Goal: Task Accomplishment & Management: Complete application form

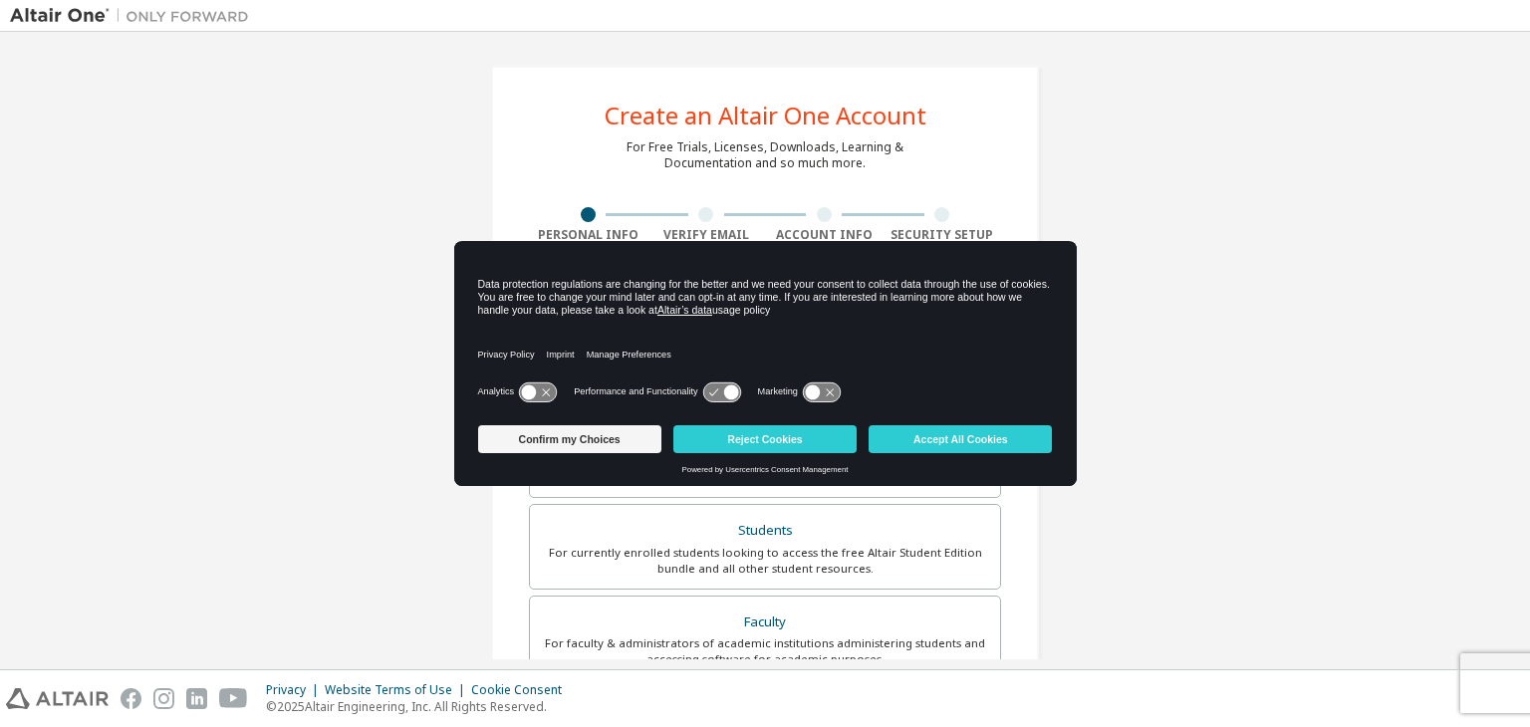
click at [709, 392] on icon at bounding box center [721, 391] width 37 height 19
drag, startPoint x: 713, startPoint y: 389, endPoint x: 691, endPoint y: 392, distance: 22.1
click at [691, 392] on div "Performance and Functionality" at bounding box center [657, 391] width 167 height 20
click at [990, 436] on button "Accept All Cookies" at bounding box center [959, 439] width 183 height 28
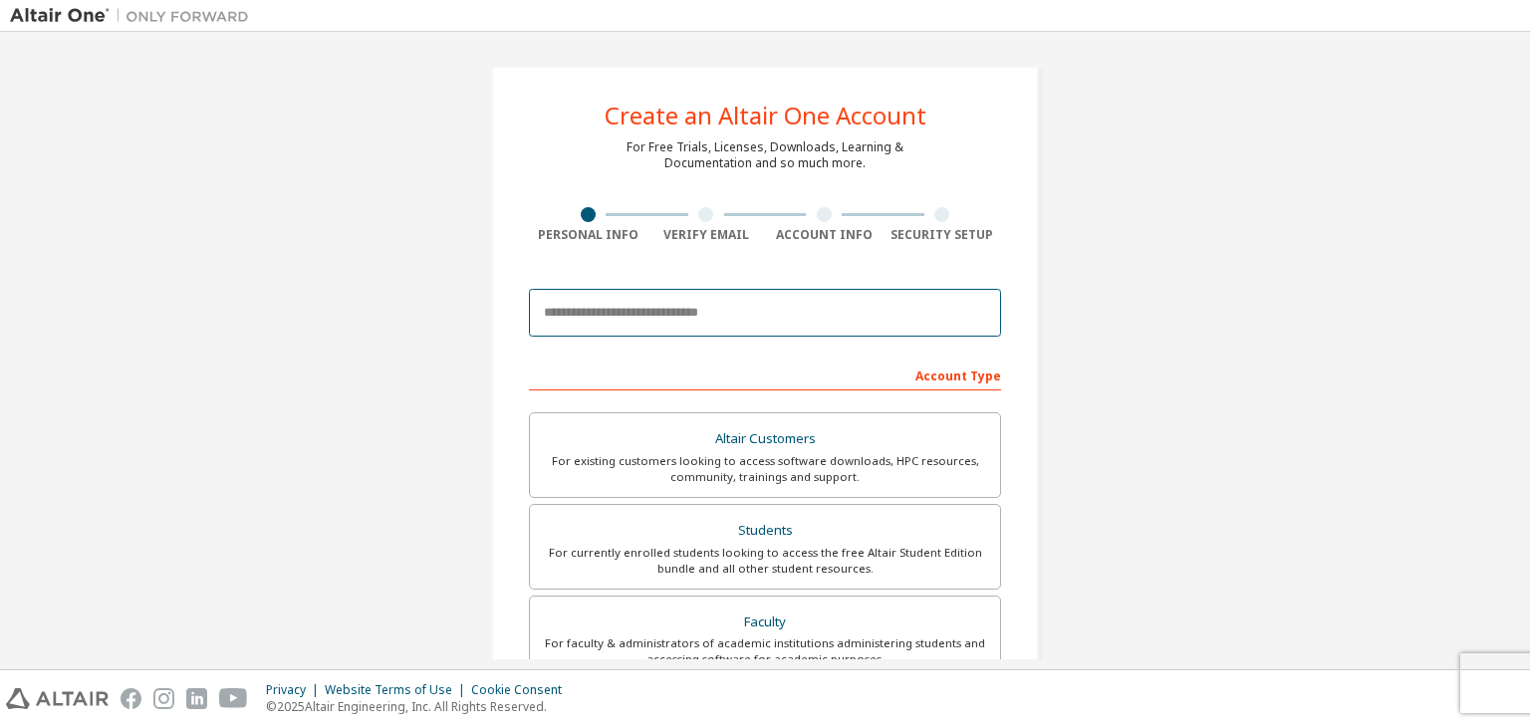
click at [671, 310] on input "email" at bounding box center [765, 313] width 472 height 48
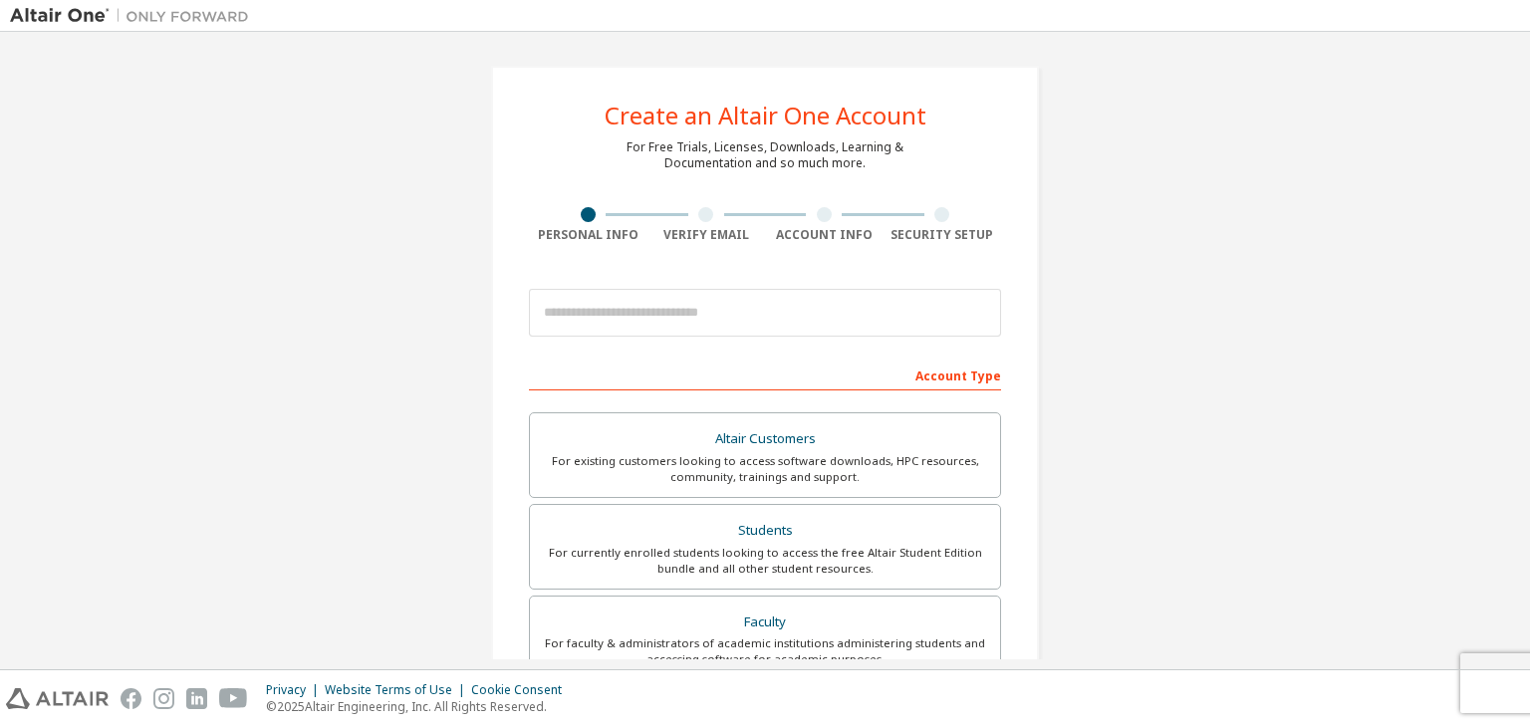
click at [1176, 255] on div "Create an Altair One Account For Free Trials, Licenses, Downloads, Learning & D…" at bounding box center [765, 569] width 1510 height 1055
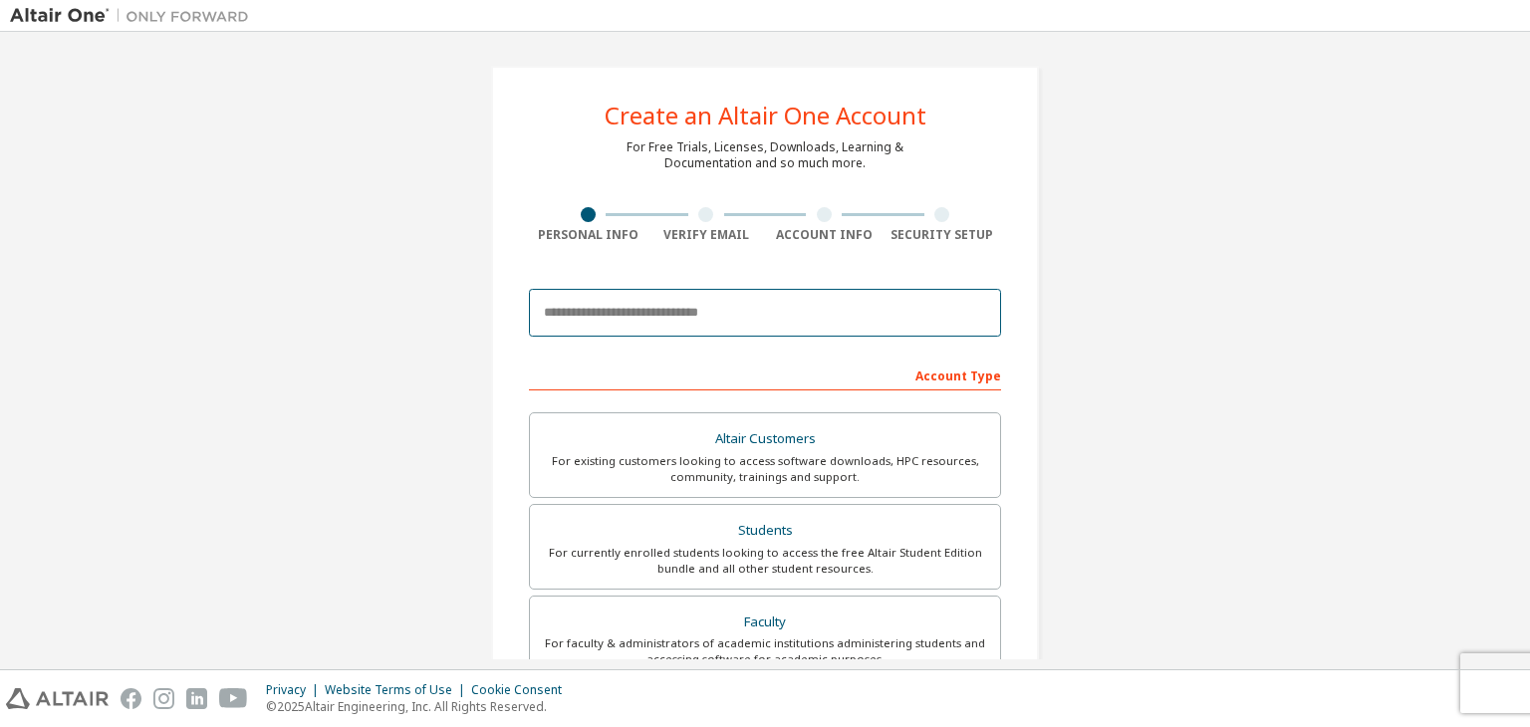
click at [657, 313] on input "email" at bounding box center [765, 313] width 472 height 48
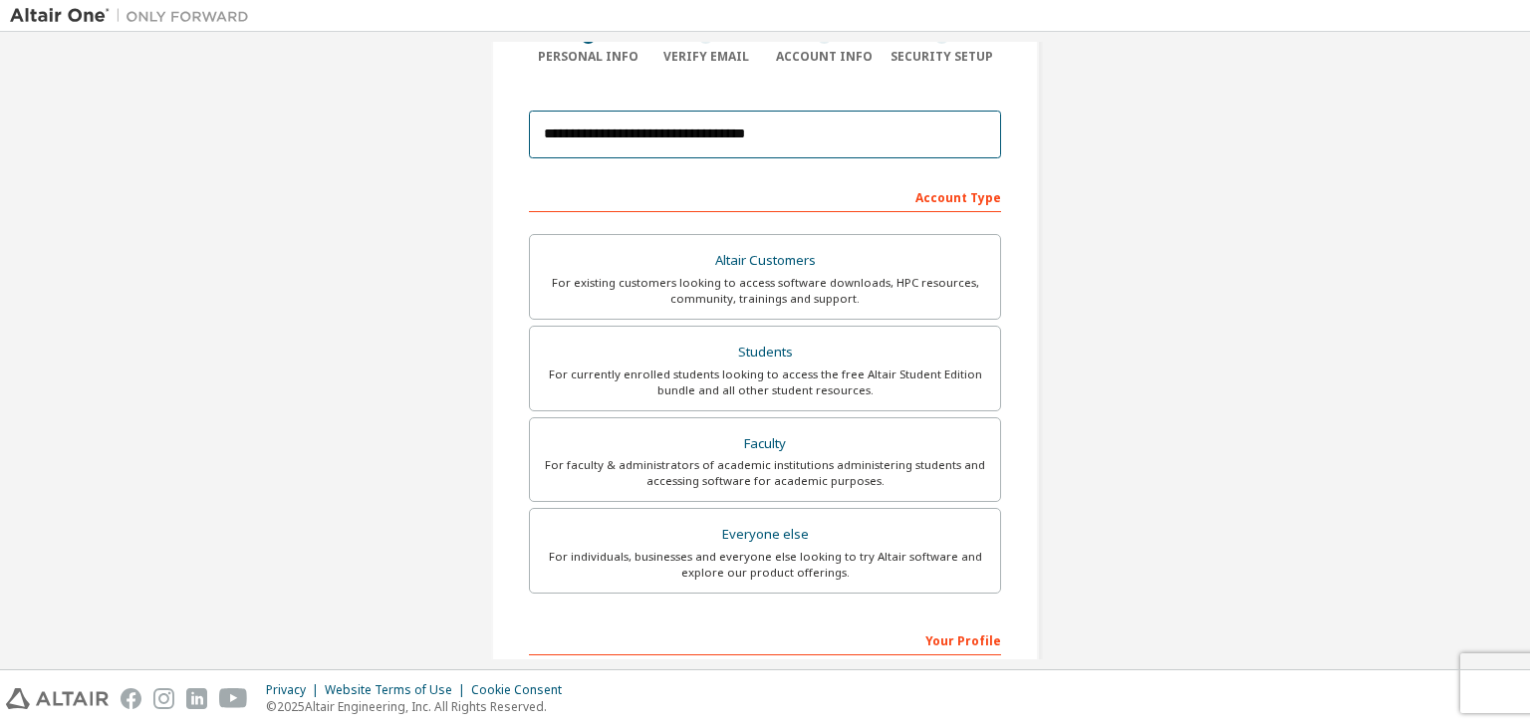
scroll to position [199, 0]
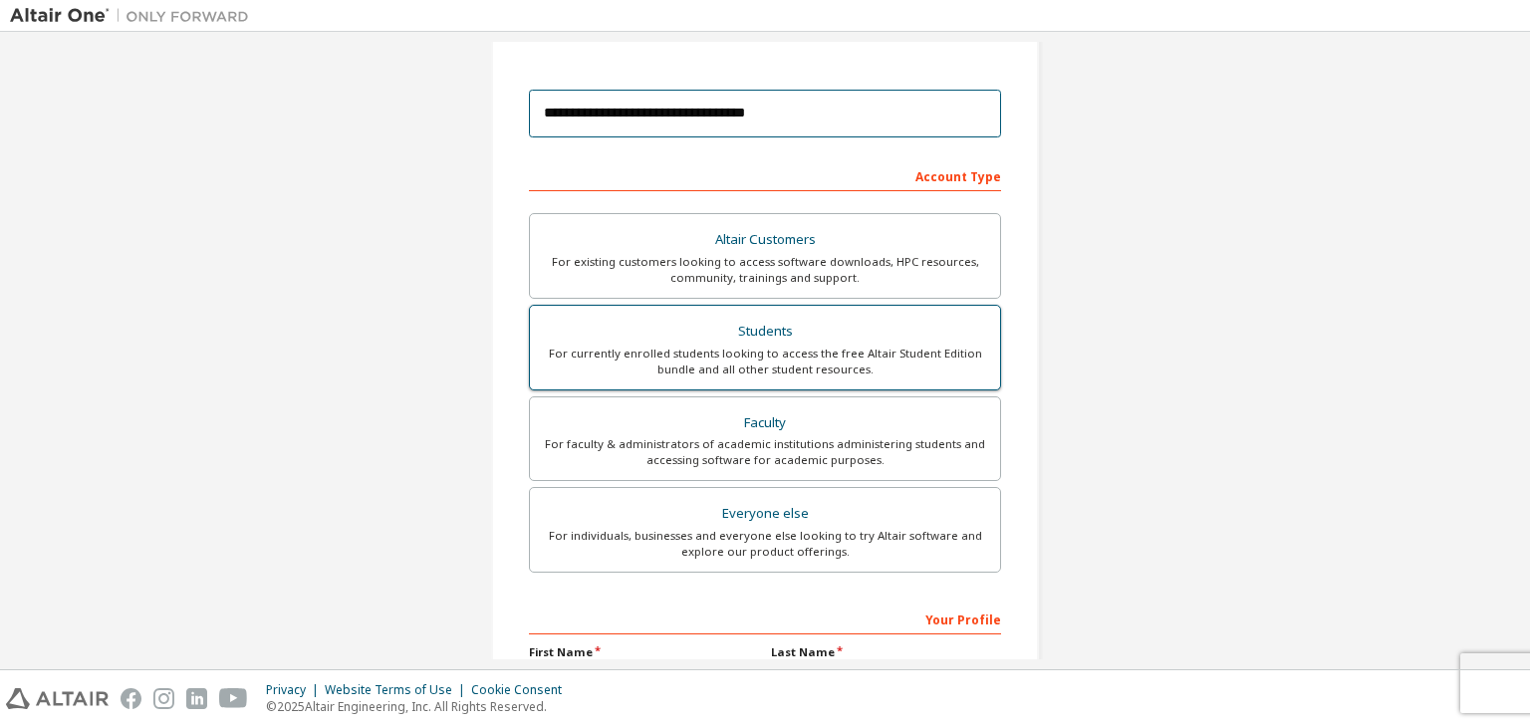
type input "**********"
click at [795, 355] on div "For currently enrolled students looking to access the free Altair Student Editi…" at bounding box center [765, 362] width 446 height 32
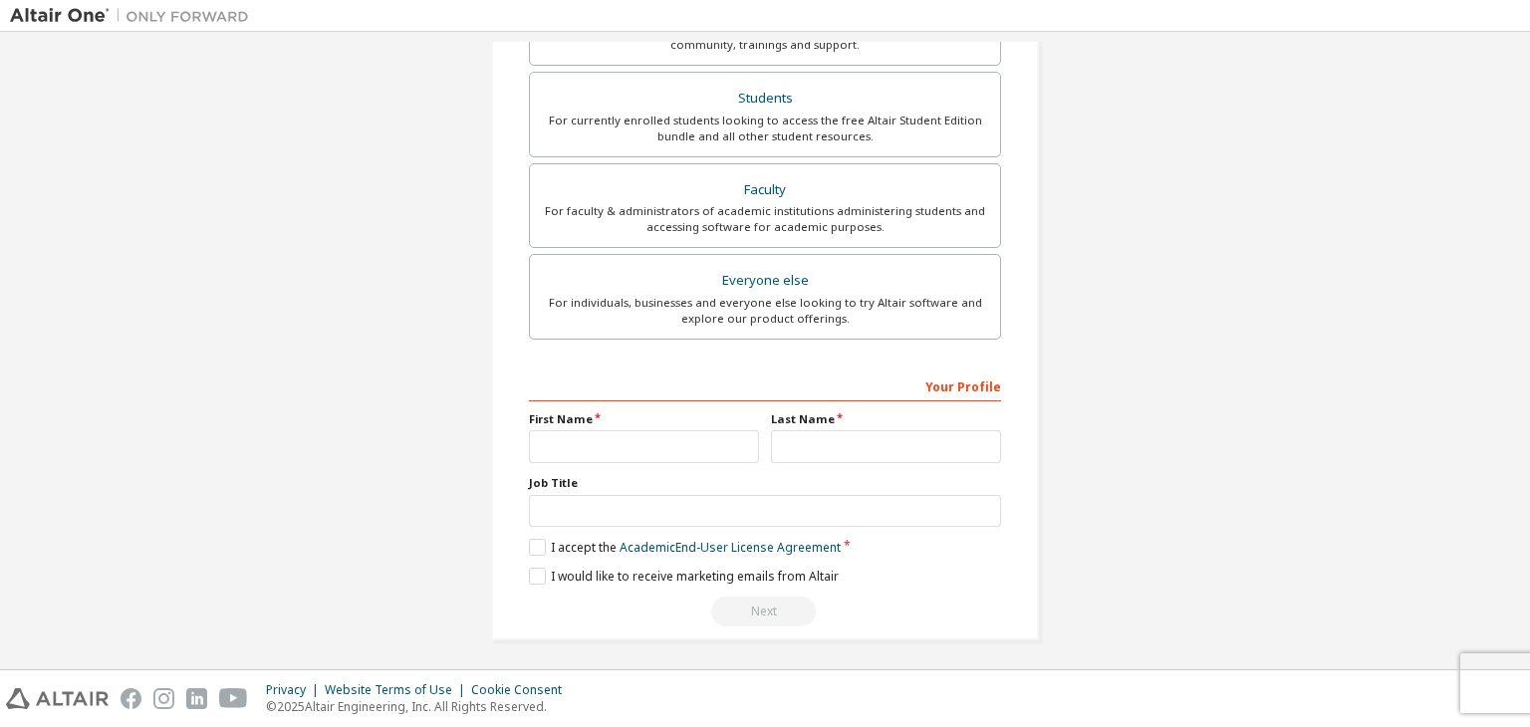
scroll to position [433, 0]
click at [611, 433] on input "text" at bounding box center [644, 445] width 230 height 33
type input "******"
type input "*****"
click at [531, 541] on label "I accept the Academic End-User License Agreement" at bounding box center [685, 546] width 312 height 17
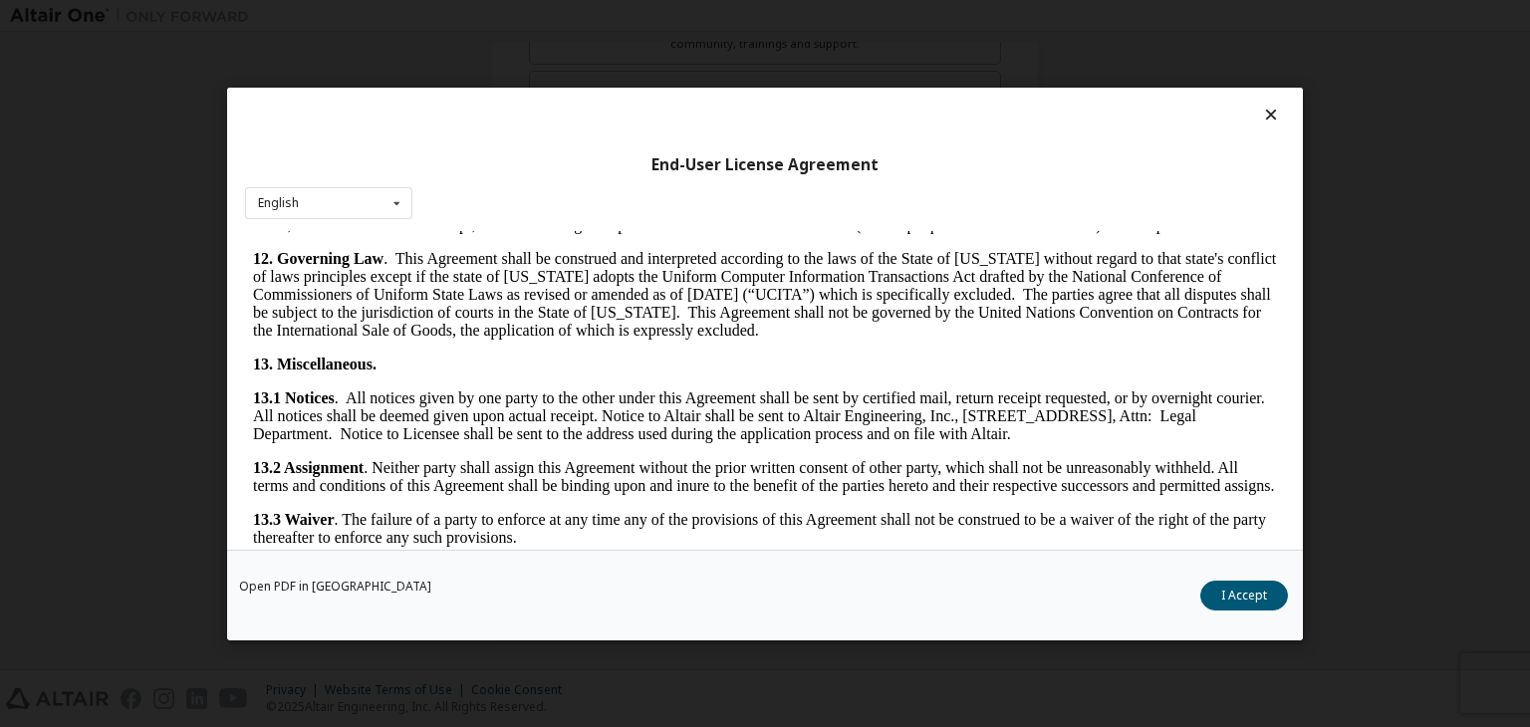
scroll to position [3327, 0]
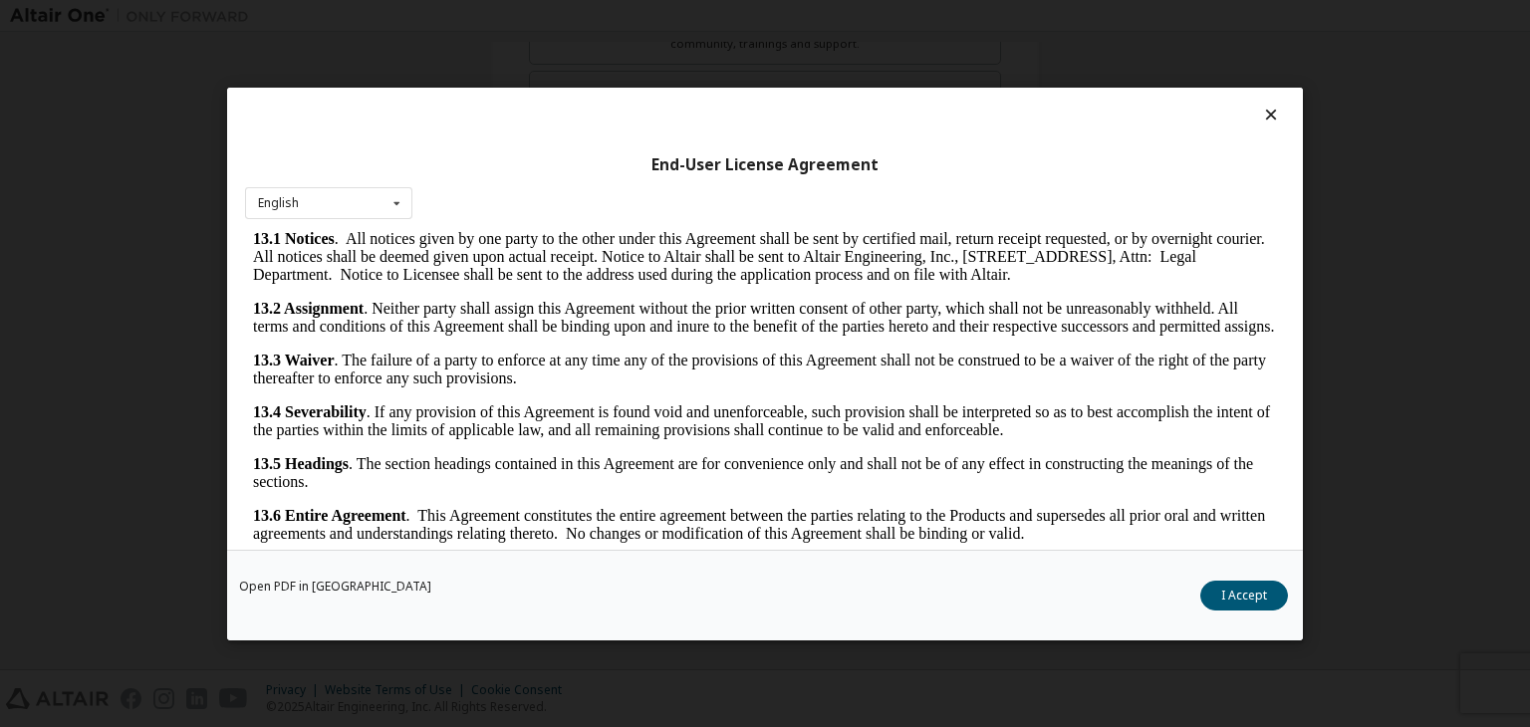
click at [1261, 612] on div "Open PDF in New Tab I Accept" at bounding box center [764, 595] width 1075 height 91
click at [1249, 596] on button "I Accept" at bounding box center [1244, 596] width 88 height 30
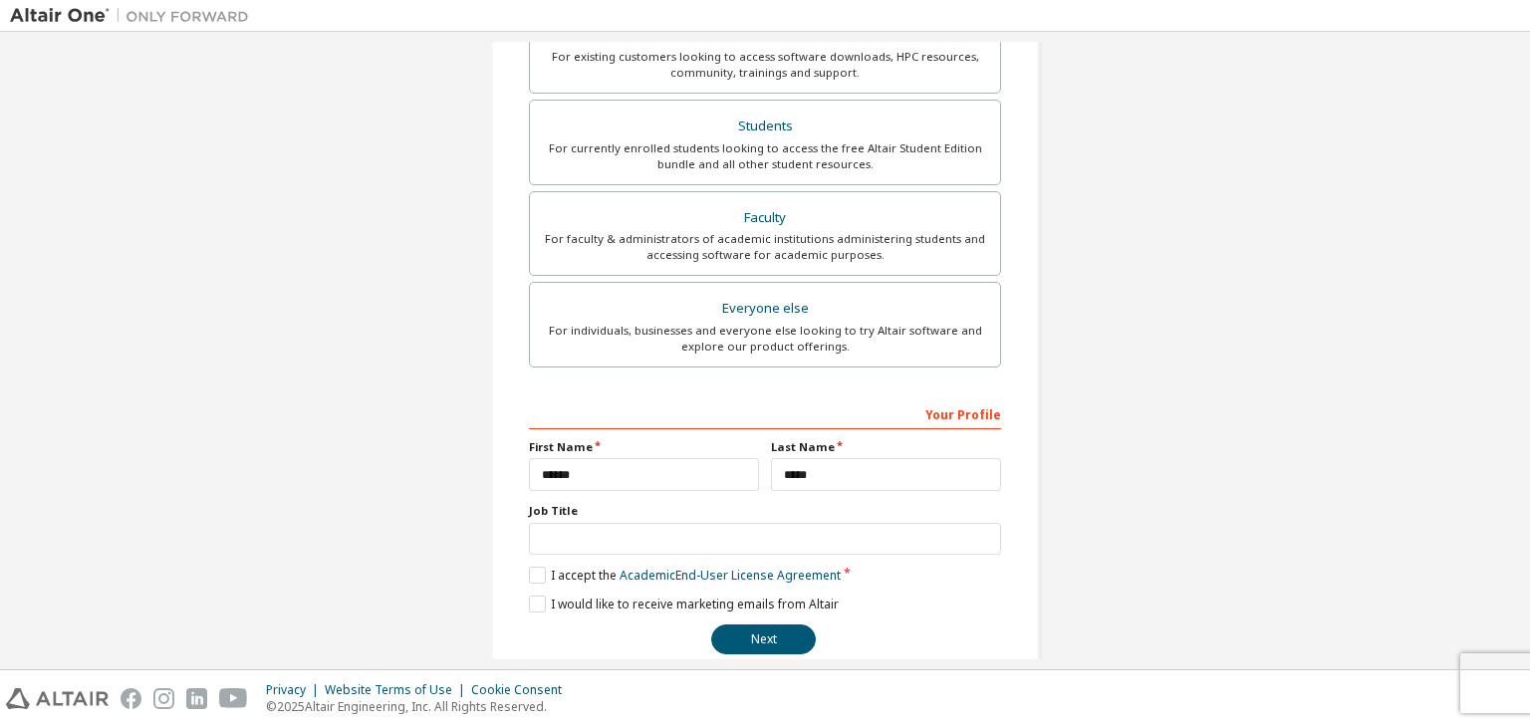
scroll to position [433, 0]
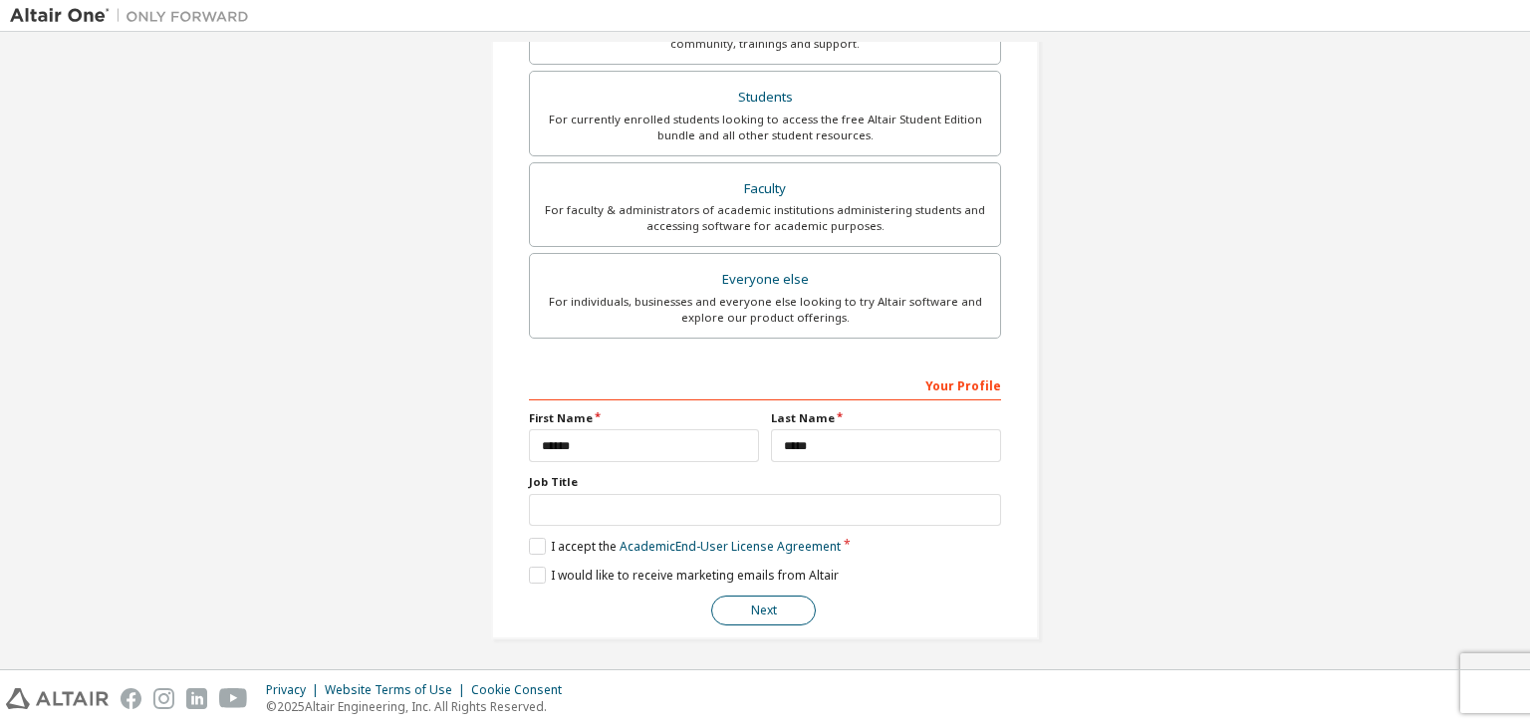
click at [771, 614] on button "Next" at bounding box center [763, 611] width 105 height 30
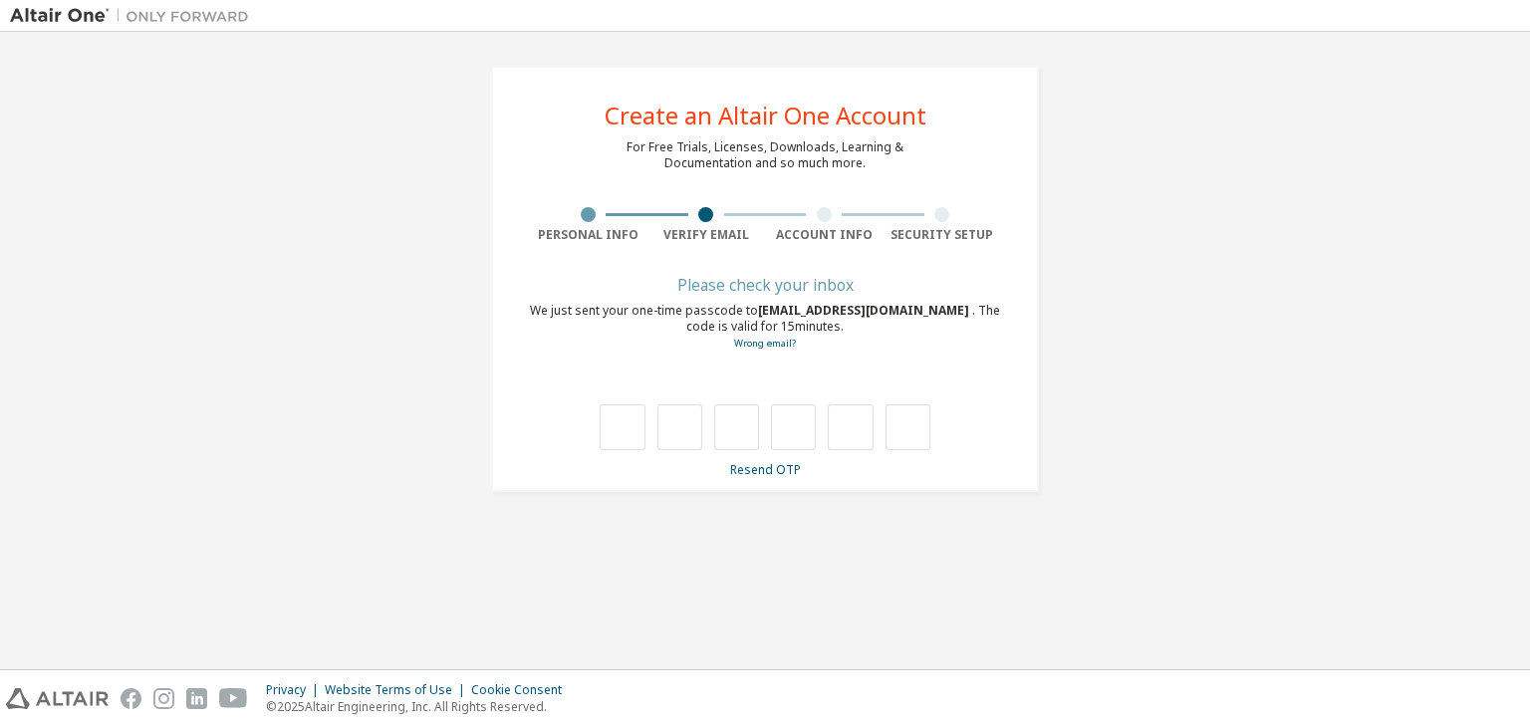
scroll to position [0, 0]
type input "*"
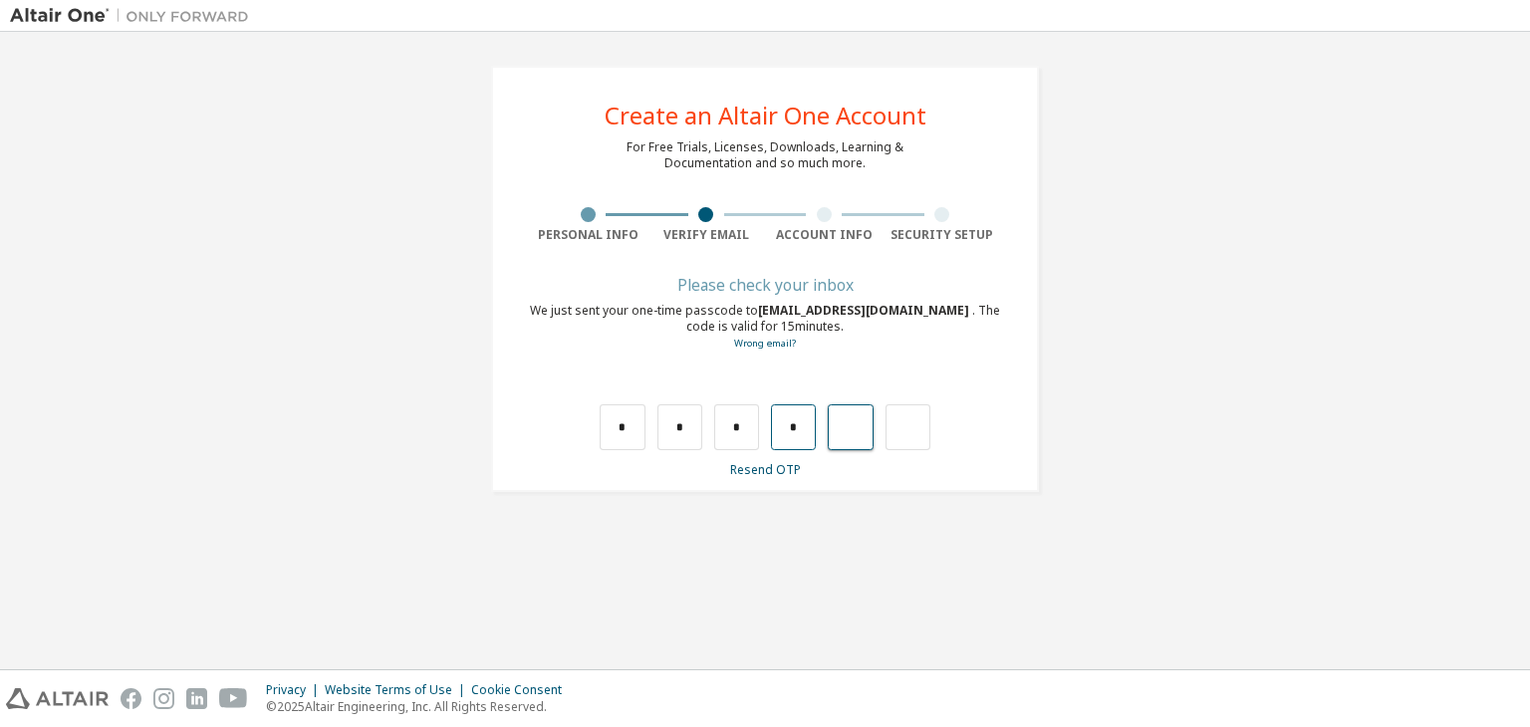
type input "*"
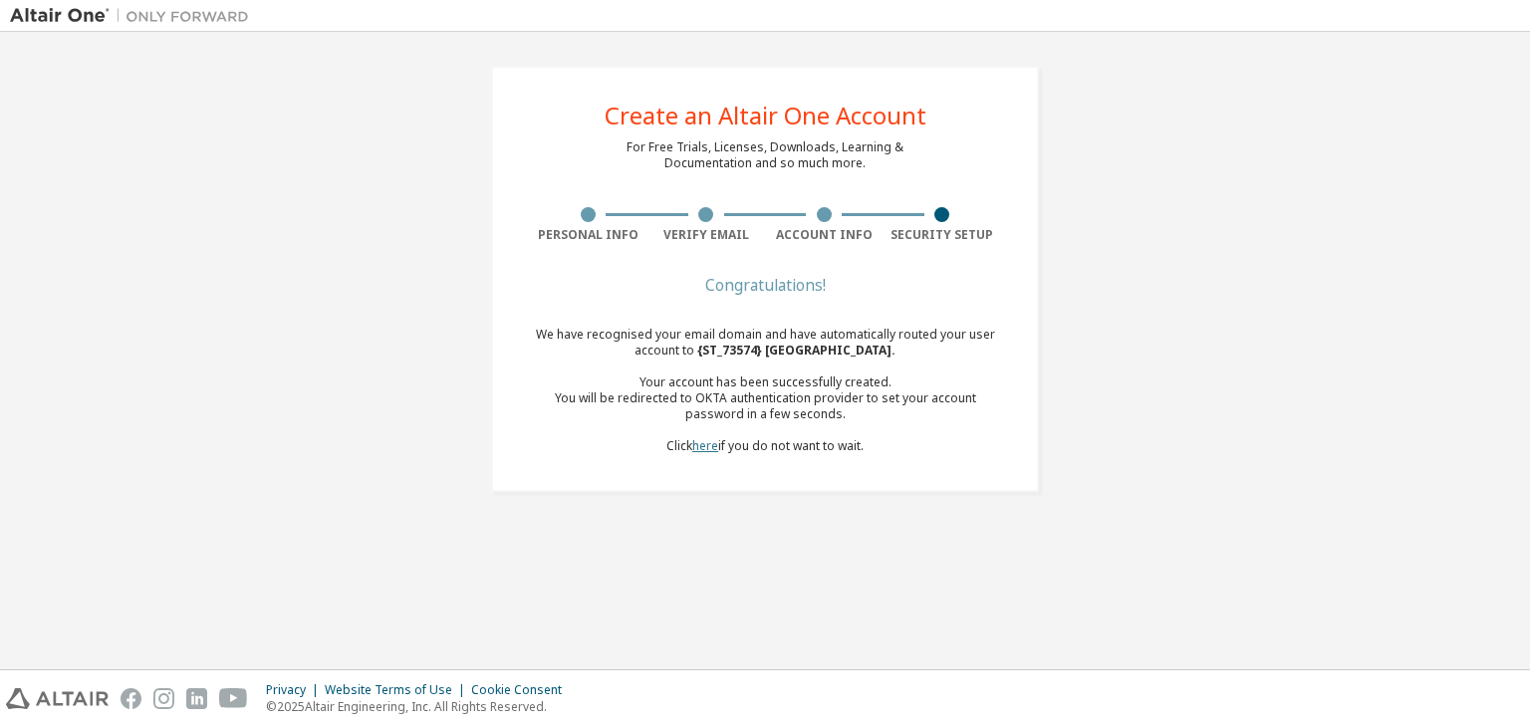
click at [706, 443] on link "here" at bounding box center [705, 445] width 26 height 17
